Goal: Information Seeking & Learning: Learn about a topic

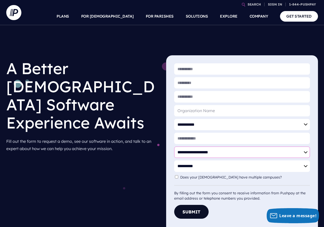
click at [179, 153] on select "**********" at bounding box center [242, 152] width 136 height 11
click at [137, 136] on p "Fill out the form to request a demo, see our software in action, and talk to an…" at bounding box center [82, 145] width 152 height 19
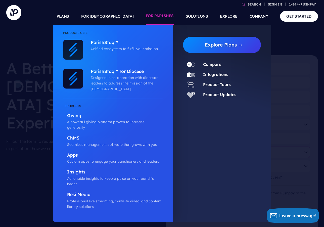
click at [161, 15] on link "FOR PARISHES" at bounding box center [160, 17] width 28 height 18
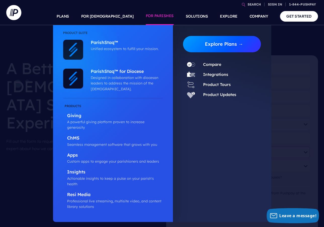
click at [196, 42] on link "Explore Plans →" at bounding box center [224, 44] width 74 height 16
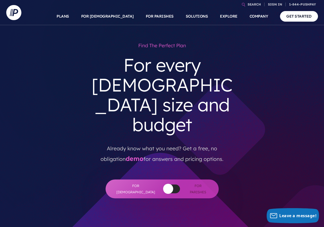
drag, startPoint x: 165, startPoint y: 148, endPoint x: 138, endPoint y: 141, distance: 28.0
click at [165, 185] on div at bounding box center [172, 189] width 17 height 9
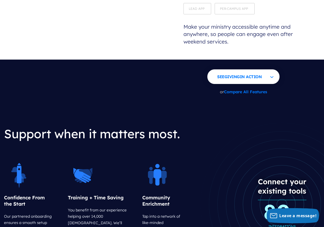
scroll to position [579, 0]
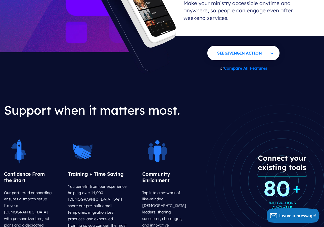
click at [161, 79] on section "Support when it matters most. Confidence From the Start Our partnered onboardin…" at bounding box center [162, 162] width 316 height 167
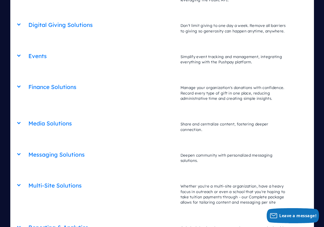
scroll to position [1258, 0]
click at [70, 148] on h2 "Messaging Solutions" at bounding box center [101, 154] width 147 height 13
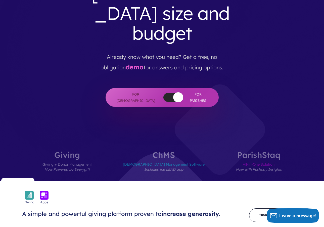
scroll to position [101, 0]
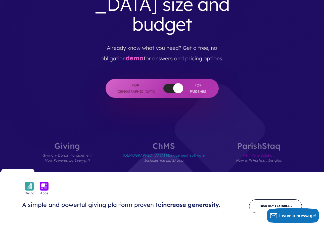
click at [76, 142] on label "Giving Giving + Donor Management Now Powered by Everygift" at bounding box center [67, 157] width 80 height 30
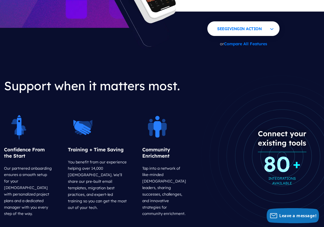
scroll to position [604, 0]
